Goal: Information Seeking & Learning: Learn about a topic

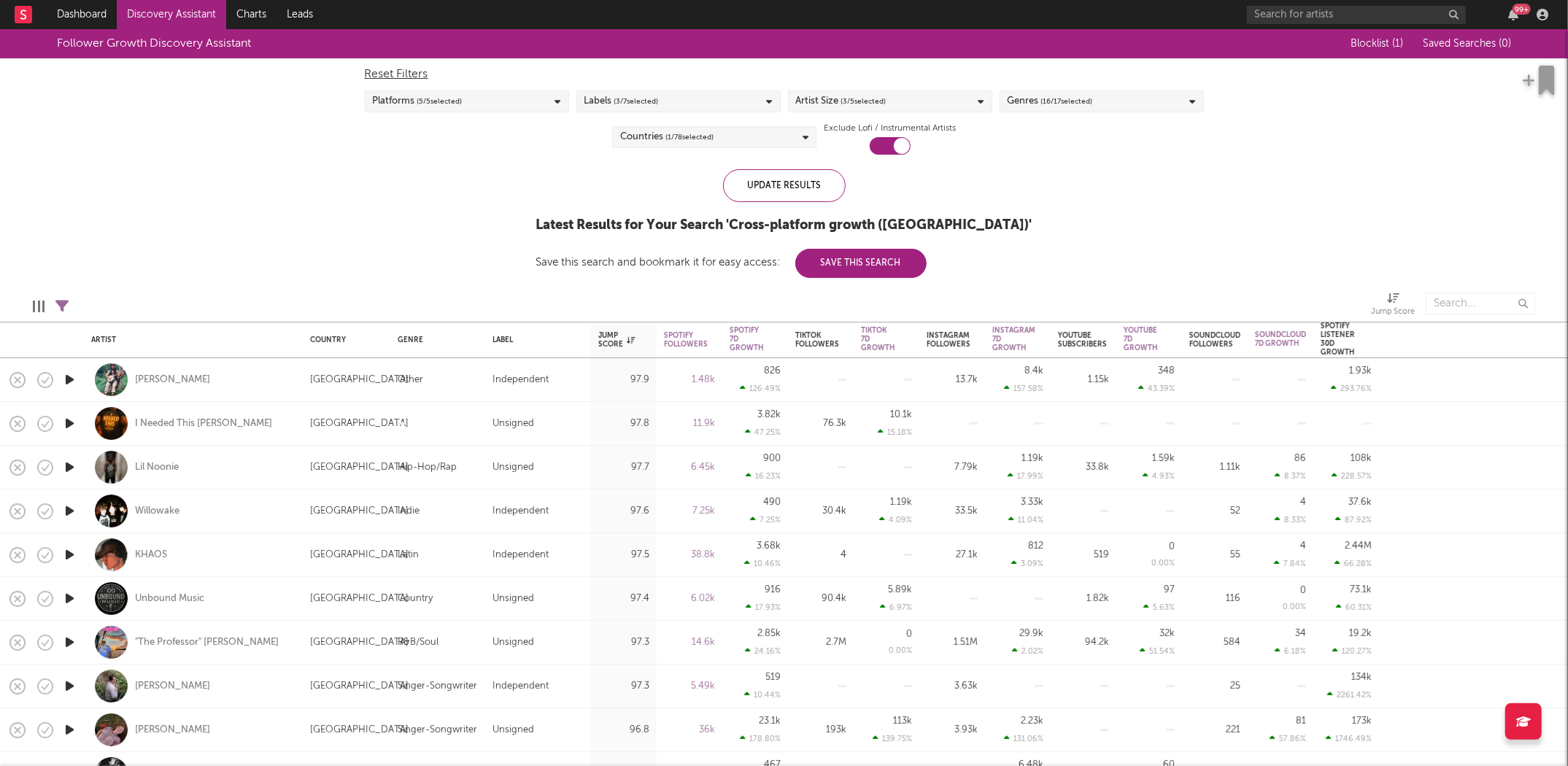
click at [758, 202] on div "Update Results Latest Results for Your Search ' Cross-platform growth (US) ' Sa…" at bounding box center [784, 224] width 496 height 109
click at [757, 191] on div "Update Results" at bounding box center [784, 186] width 123 height 33
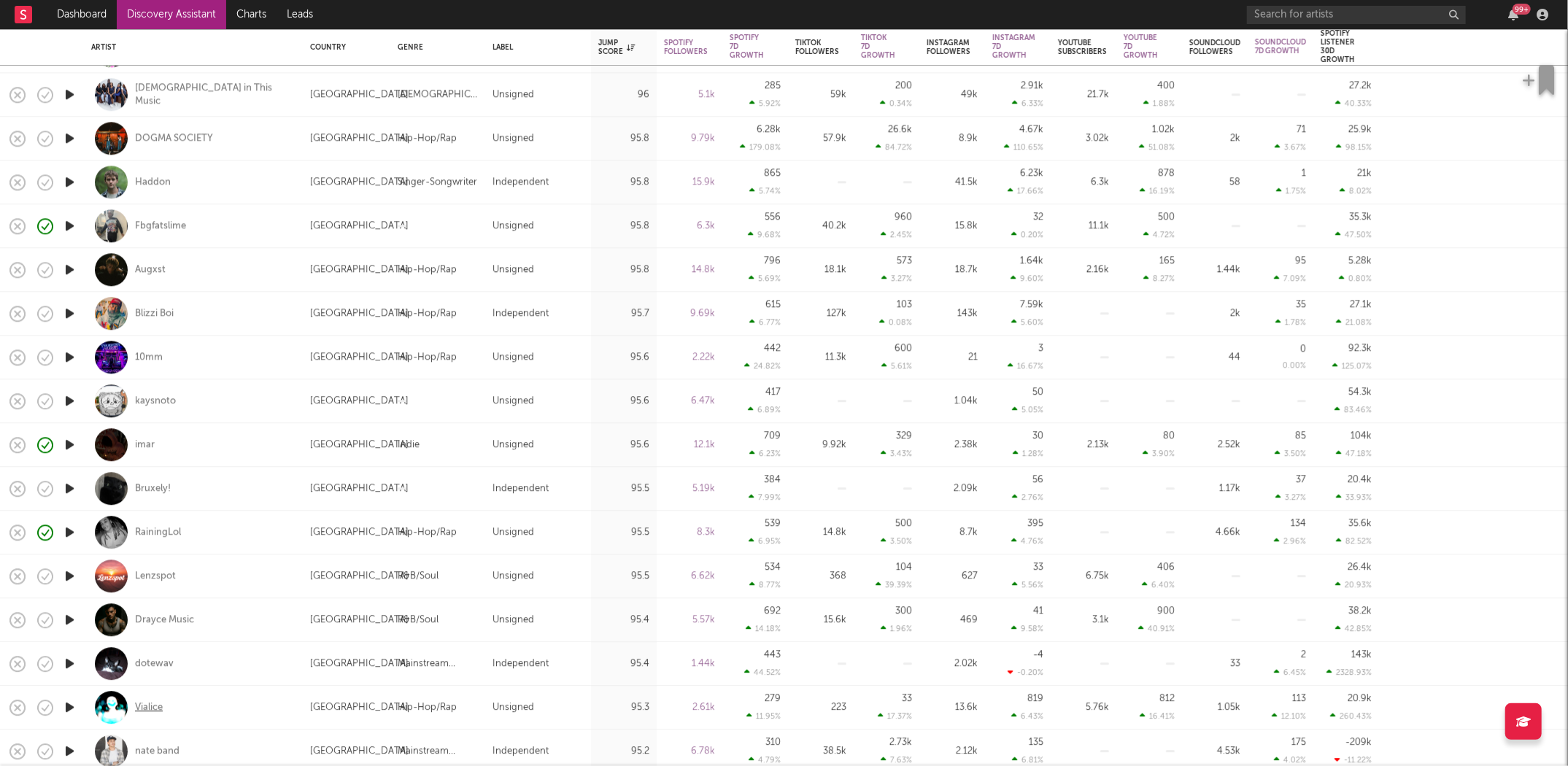
click at [146, 703] on div "Vialice" at bounding box center [149, 707] width 27 height 13
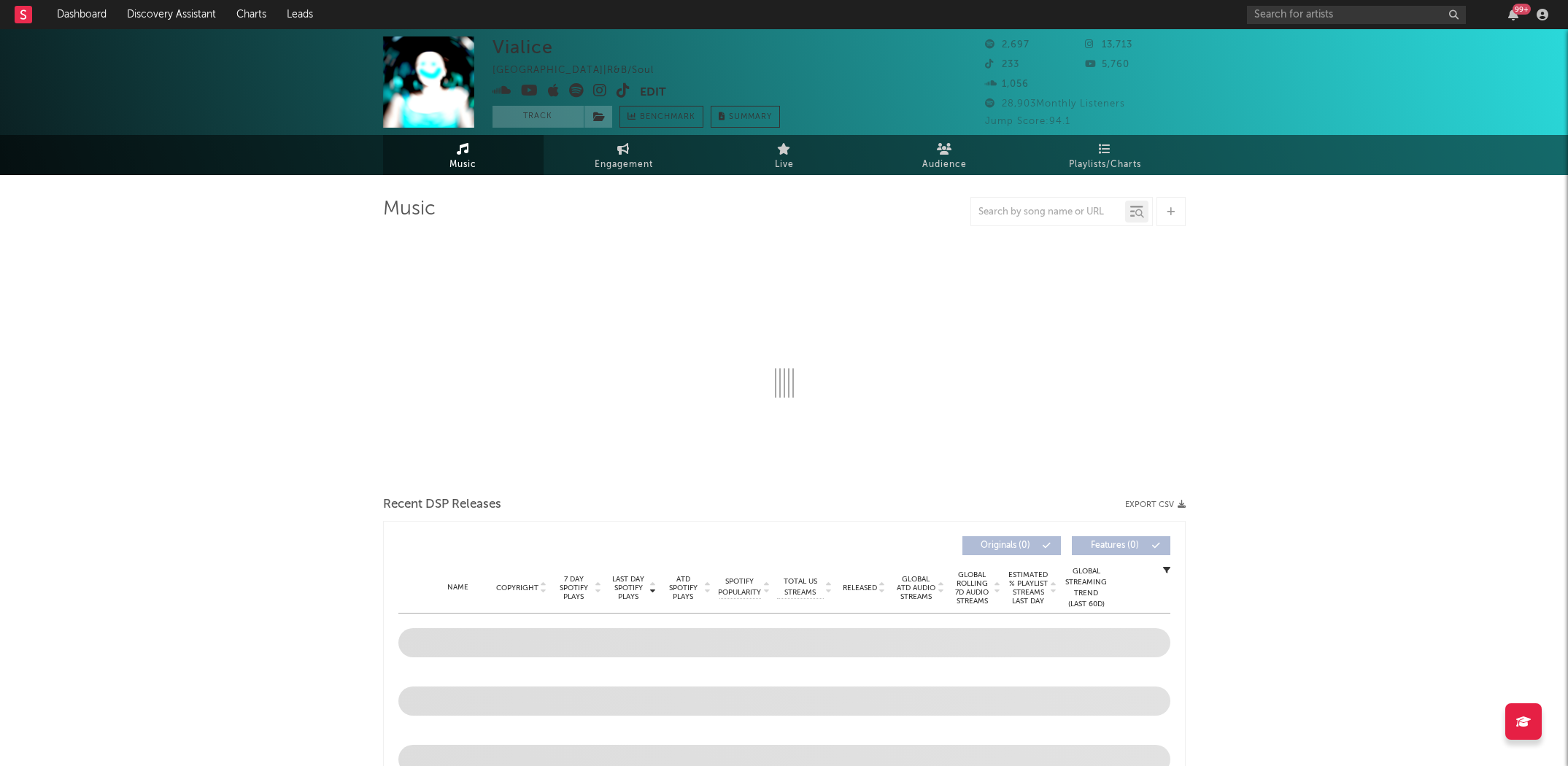
select select "1w"
